Goal: Transaction & Acquisition: Obtain resource

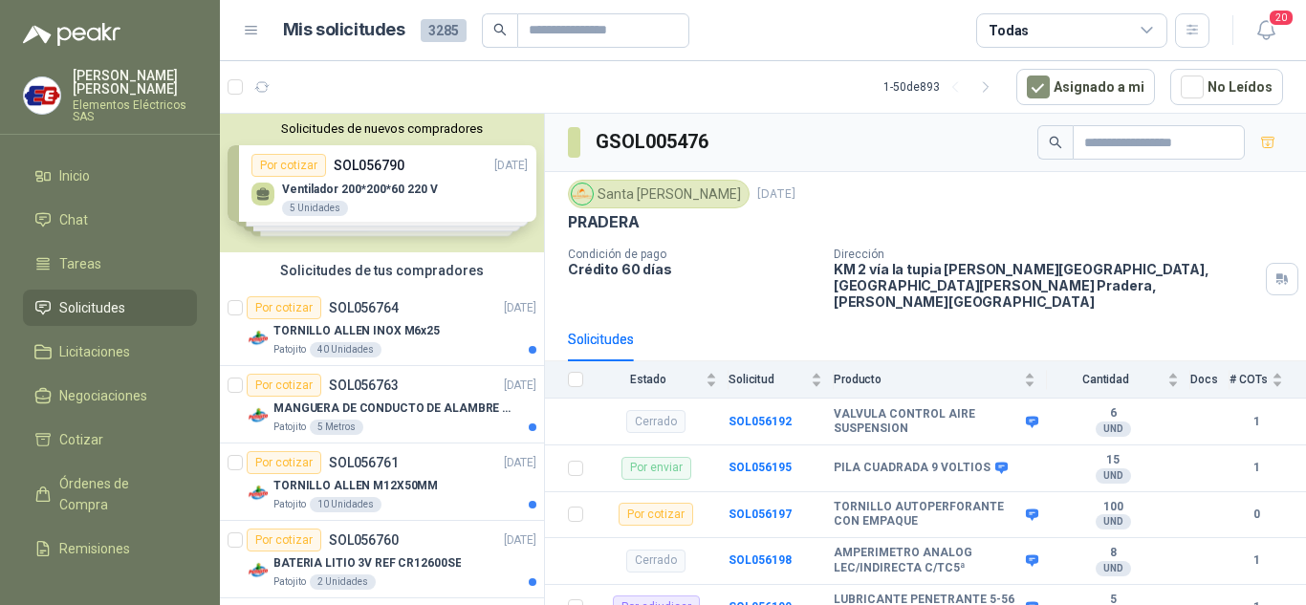
scroll to position [2279, 0]
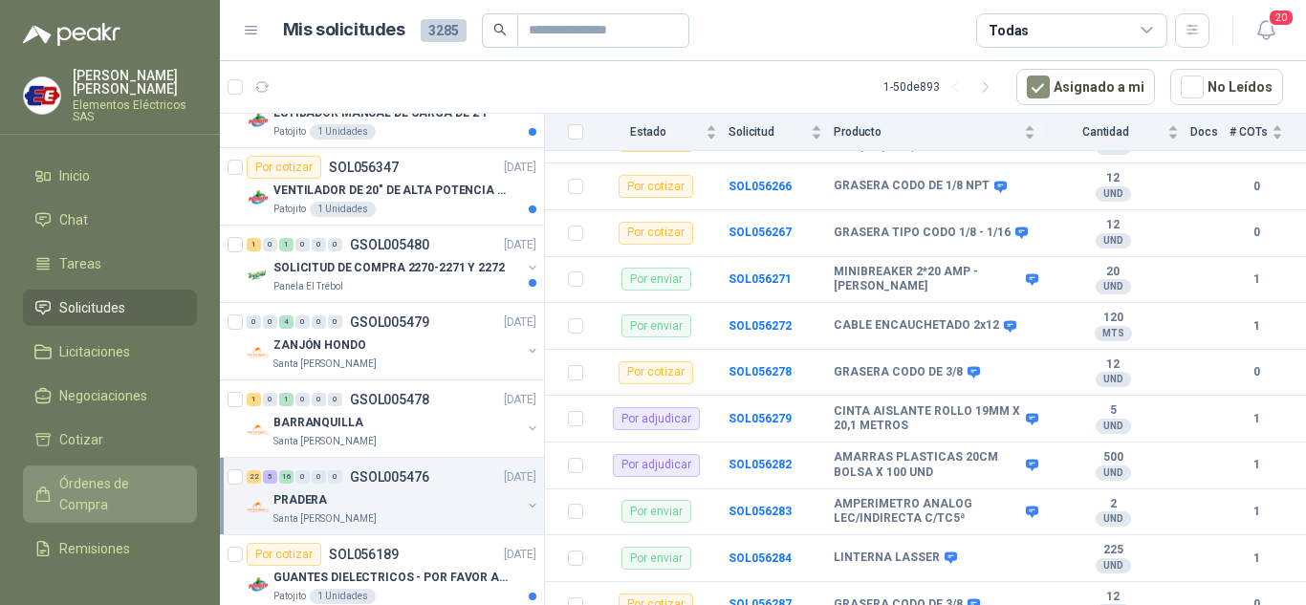
click at [86, 476] on span "Órdenes de Compra" at bounding box center [118, 494] width 119 height 42
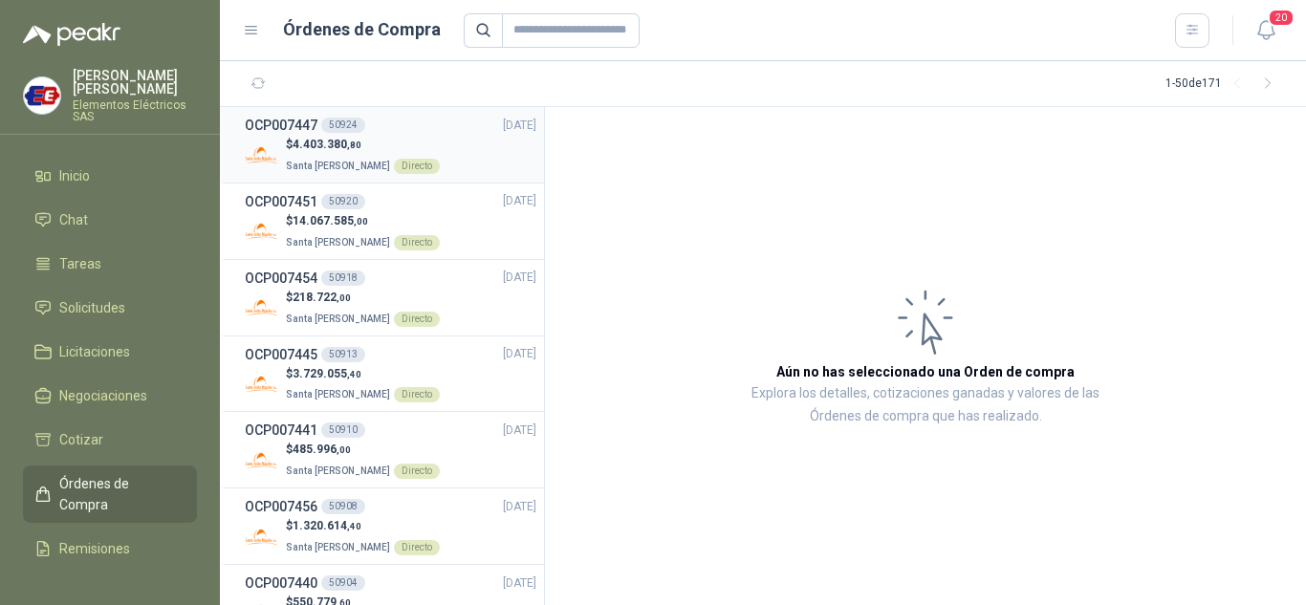
click at [341, 131] on div "50924" at bounding box center [343, 125] width 44 height 15
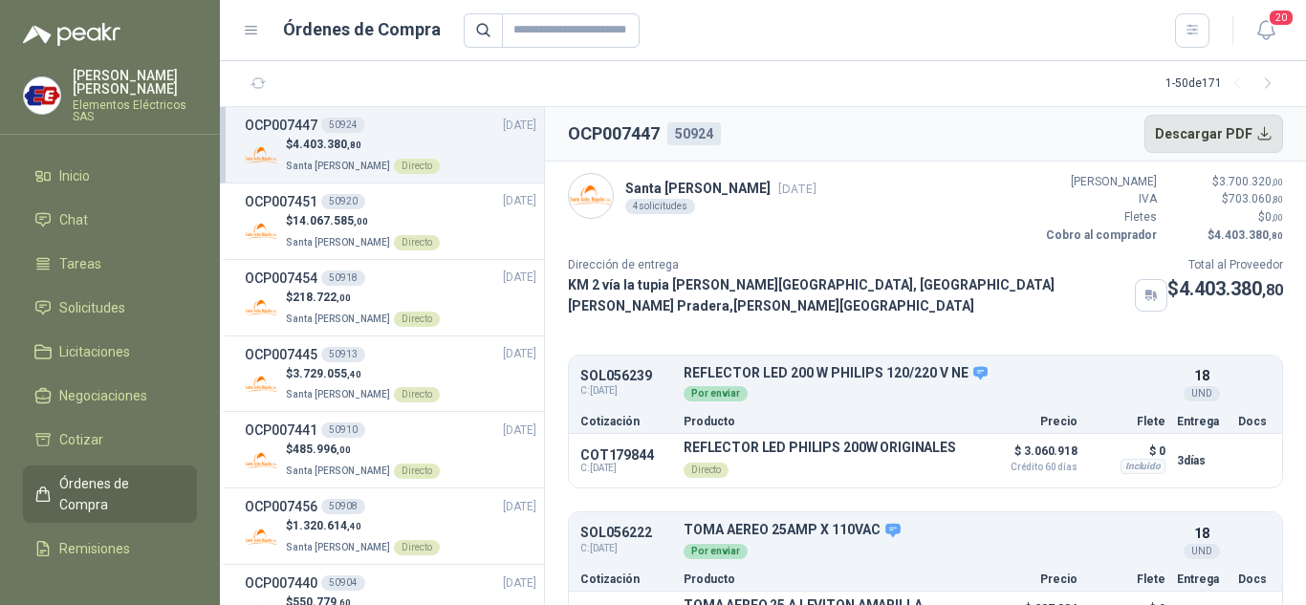
click at [1191, 128] on button "Descargar PDF" at bounding box center [1214, 134] width 140 height 38
click at [341, 372] on span "3.729.055 ,40" at bounding box center [326, 373] width 69 height 13
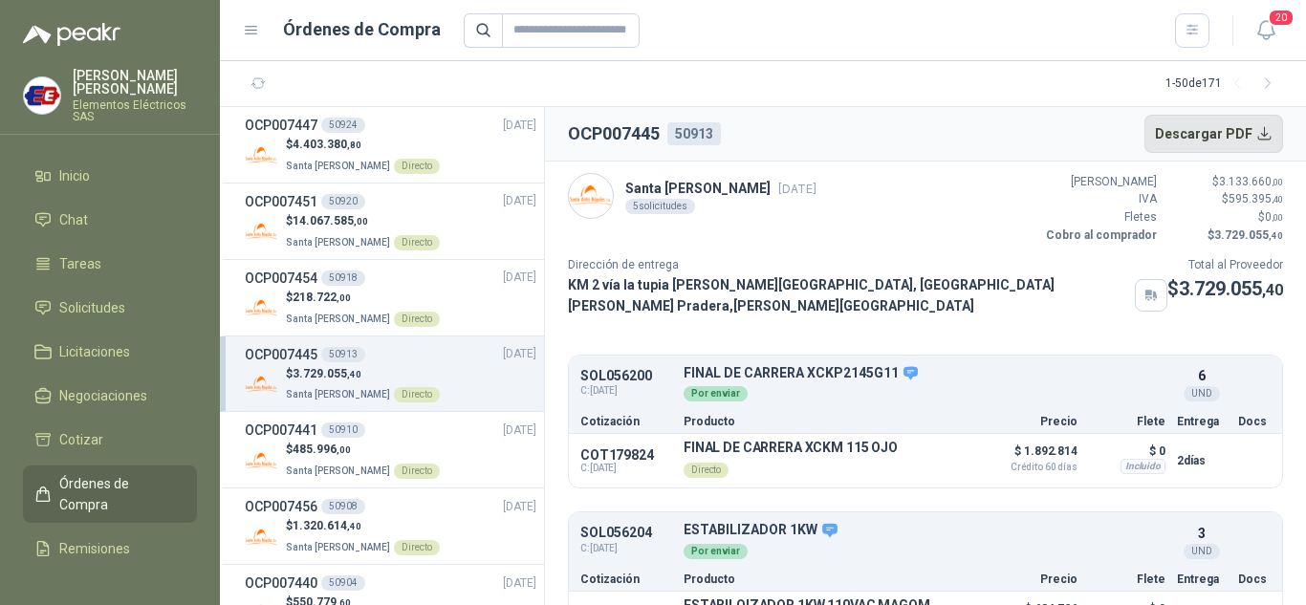
click at [1194, 131] on button "Descargar PDF" at bounding box center [1214, 134] width 140 height 38
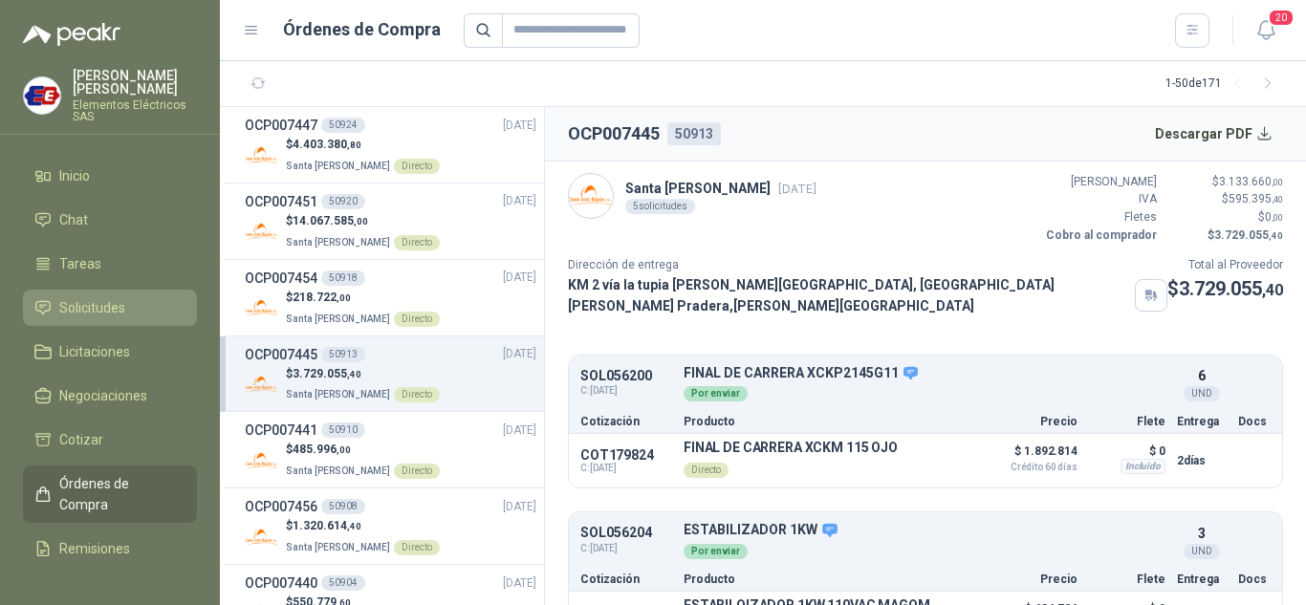
click at [79, 299] on span "Solicitudes" at bounding box center [92, 307] width 66 height 21
